Goal: Task Accomplishment & Management: Manage account settings

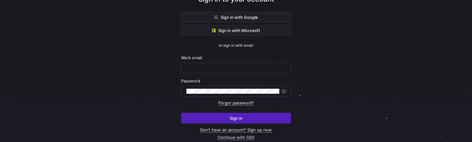
scroll to position [54, 0]
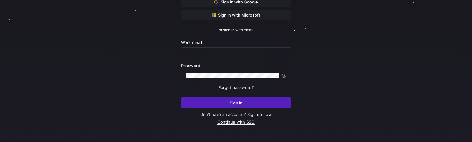
click at [242, 123] on link "Continue with SSO" at bounding box center [236, 122] width 37 height 5
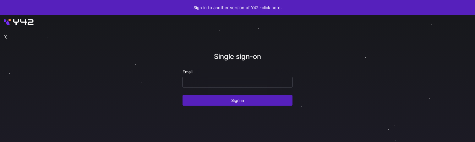
click at [195, 80] on input "email" at bounding box center [237, 82] width 99 height 5
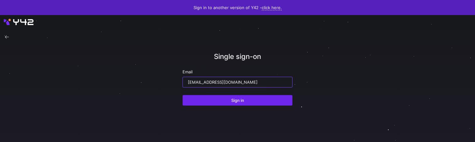
type input "[EMAIL_ADDRESS][DOMAIN_NAME]"
click at [215, 98] on span "submit" at bounding box center [237, 100] width 109 height 10
